Goal: Find specific page/section: Find specific page/section

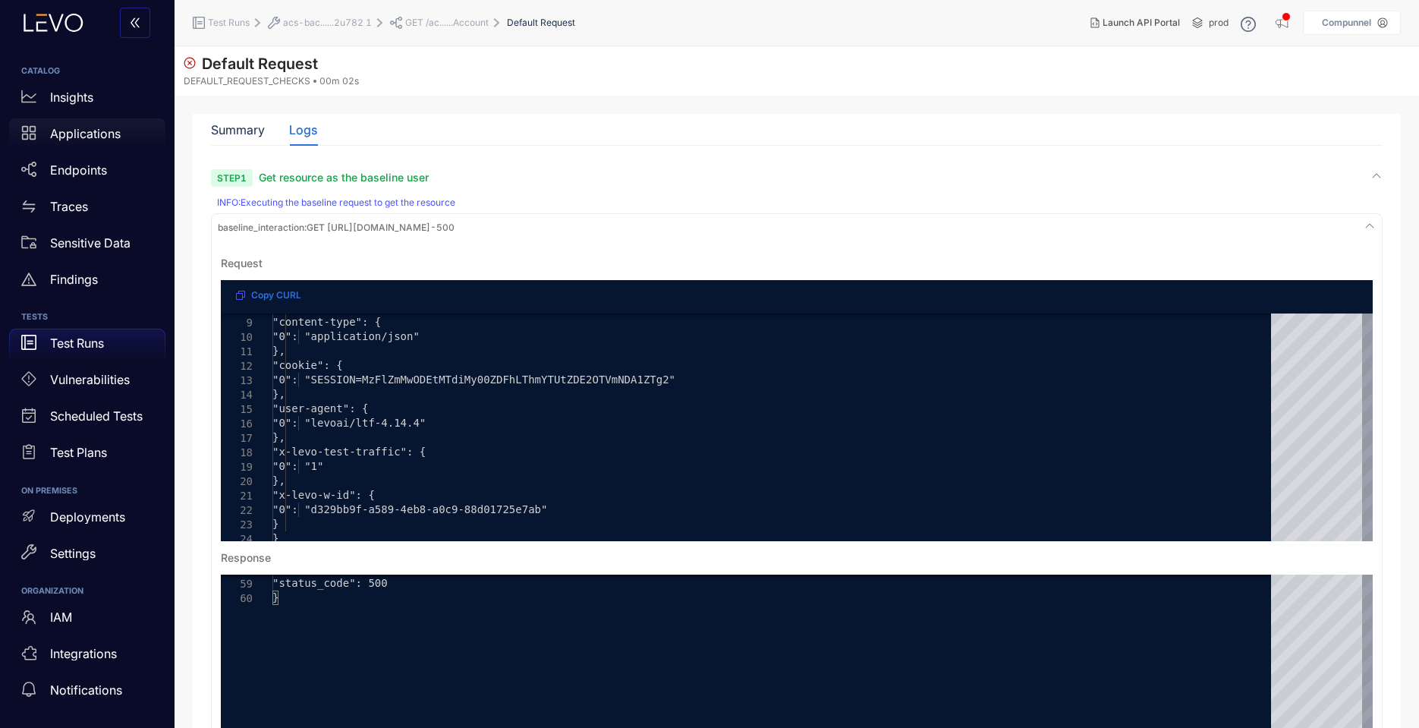
click at [96, 127] on p "Applications" at bounding box center [85, 134] width 71 height 14
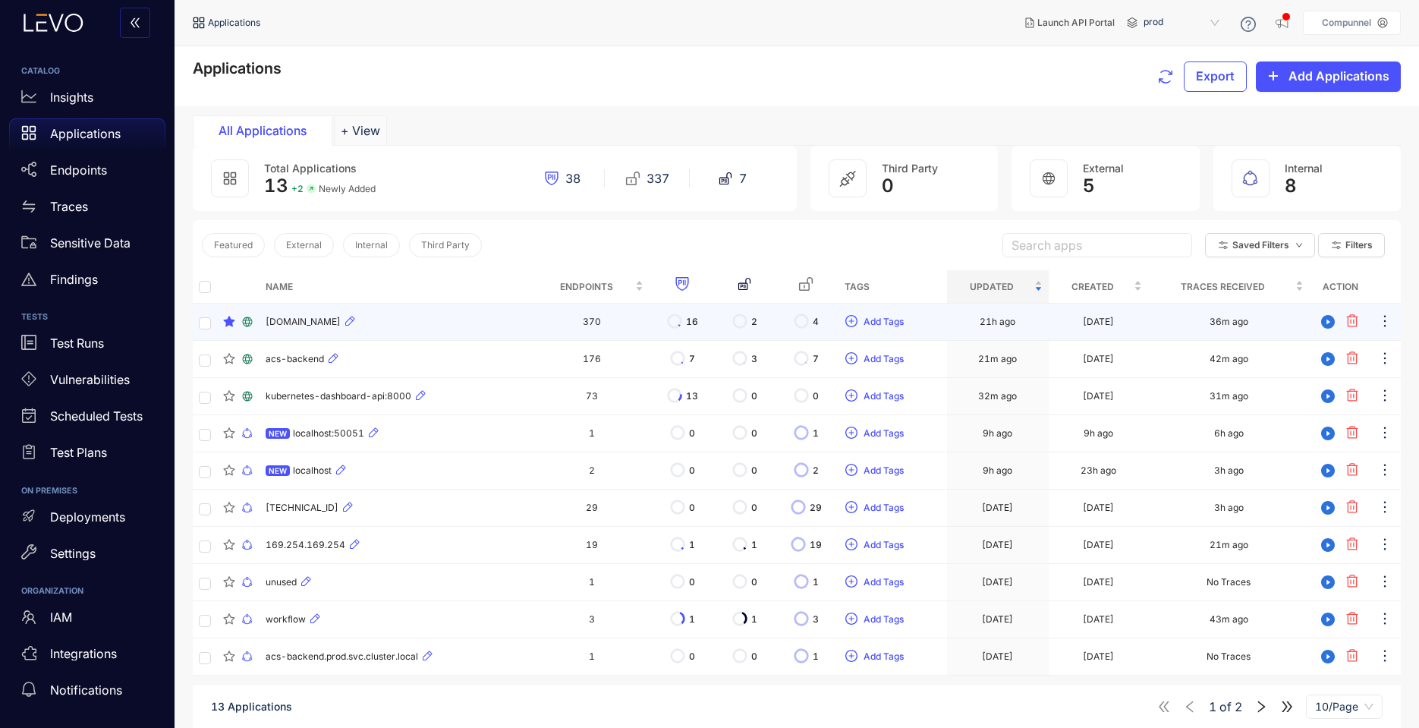
click at [341, 319] on span "[DOMAIN_NAME]" at bounding box center [303, 321] width 75 height 11
